Goal: Find specific page/section

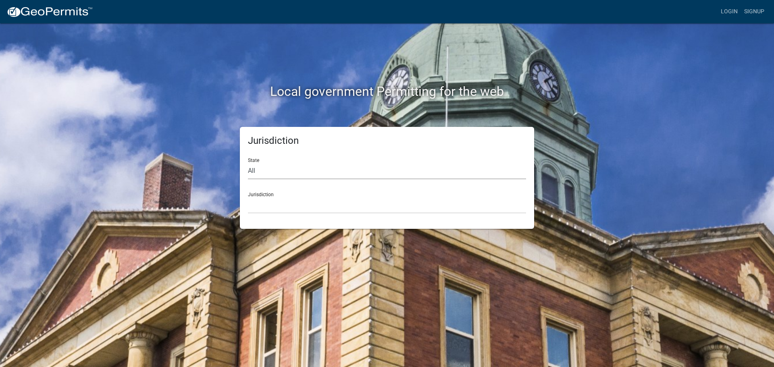
click at [268, 171] on select "All [US_STATE] [US_STATE] [US_STATE] [US_STATE] [US_STATE] [US_STATE] [US_STATE…" at bounding box center [387, 171] width 278 height 17
click at [248, 163] on select "All [US_STATE] [US_STATE] [US_STATE] [US_STATE] [US_STATE] [US_STATE] [US_STATE…" at bounding box center [387, 171] width 278 height 17
click at [271, 196] on div "Jurisdiction [GEOGRAPHIC_DATA], [US_STATE]" at bounding box center [387, 200] width 278 height 28
click at [272, 204] on select "[GEOGRAPHIC_DATA], [US_STATE]" at bounding box center [387, 205] width 278 height 17
click at [272, 170] on select "All [US_STATE] [US_STATE] [US_STATE] [US_STATE] [US_STATE] [US_STATE] [US_STATE…" at bounding box center [387, 171] width 278 height 17
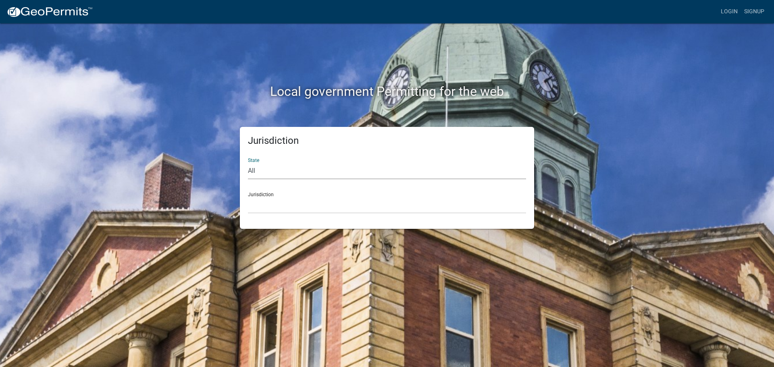
click at [248, 163] on select "All [US_STATE] [US_STATE] [US_STATE] [US_STATE] [US_STATE] [US_STATE] [US_STATE…" at bounding box center [387, 171] width 278 height 17
click at [277, 198] on select "[GEOGRAPHIC_DATA], [US_STATE][PERSON_NAME][GEOGRAPHIC_DATA], [US_STATE][PERSON_…" at bounding box center [387, 205] width 278 height 17
click at [276, 170] on select "All [US_STATE] [US_STATE] [US_STATE] [US_STATE] [US_STATE] [US_STATE] [US_STATE…" at bounding box center [387, 171] width 278 height 17
select select "[US_STATE]"
click at [248, 163] on select "All [US_STATE] [US_STATE] [US_STATE] [US_STATE] [US_STATE] [US_STATE] [US_STATE…" at bounding box center [387, 171] width 278 height 17
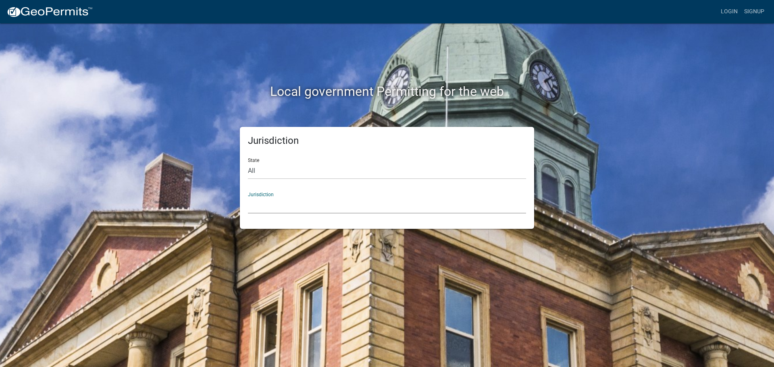
click at [281, 206] on select "[GEOGRAPHIC_DATA], [US_STATE] [GEOGRAPHIC_DATA], [US_STATE]" at bounding box center [387, 205] width 278 height 17
click at [210, 181] on div "Jurisdiction State All [US_STATE] [US_STATE] [US_STATE] [US_STATE] [US_STATE] […" at bounding box center [387, 178] width 460 height 102
